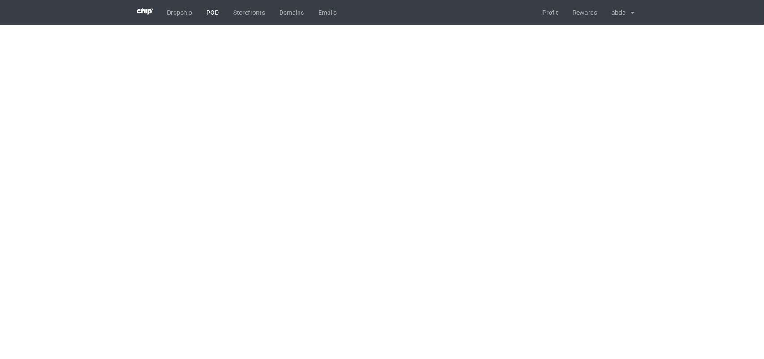
click at [206, 15] on link "POD" at bounding box center [212, 12] width 27 height 25
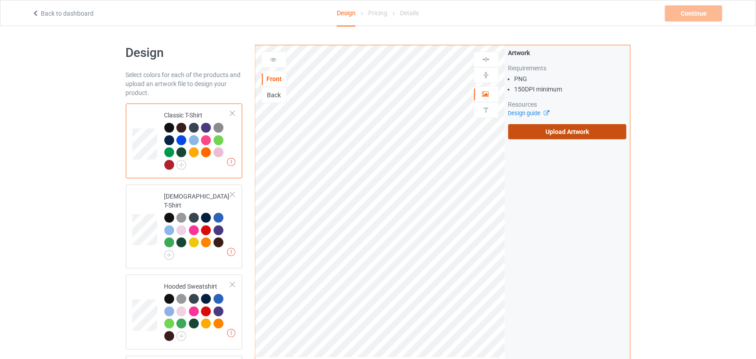
click at [548, 133] on label "Upload Artwork" at bounding box center [567, 131] width 119 height 15
click at [0, 0] on input "Upload Artwork" at bounding box center [0, 0] width 0 height 0
